Goal: Task Accomplishment & Management: Use online tool/utility

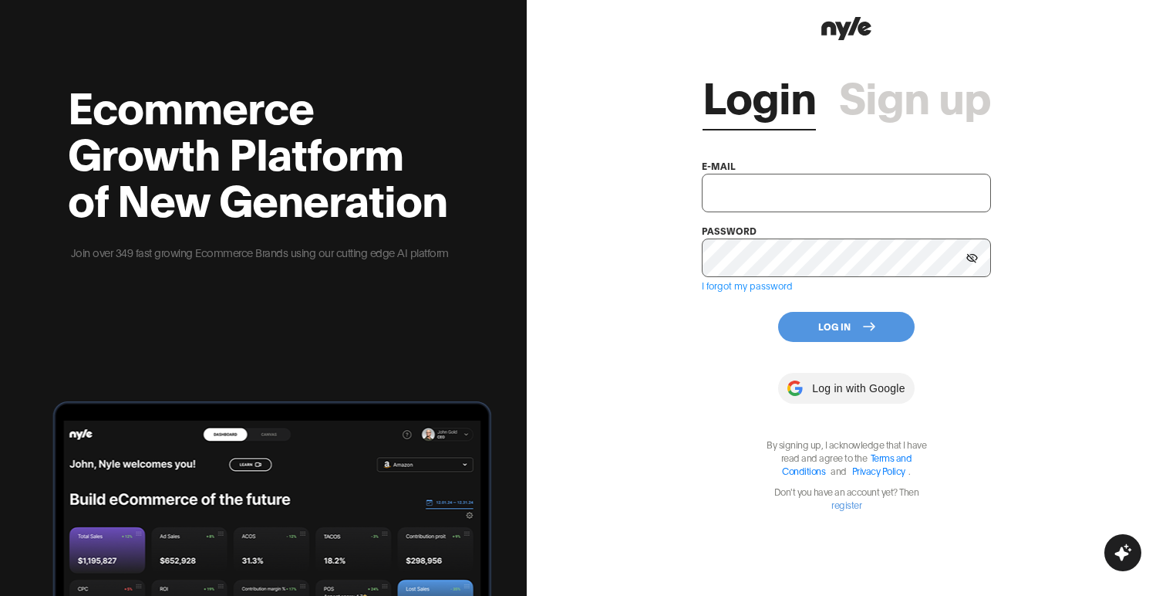
click at [780, 197] on input "text" at bounding box center [846, 193] width 289 height 39
click at [778, 197] on input "text" at bounding box center [846, 193] width 289 height 39
